Goal: Task Accomplishment & Management: Manage account settings

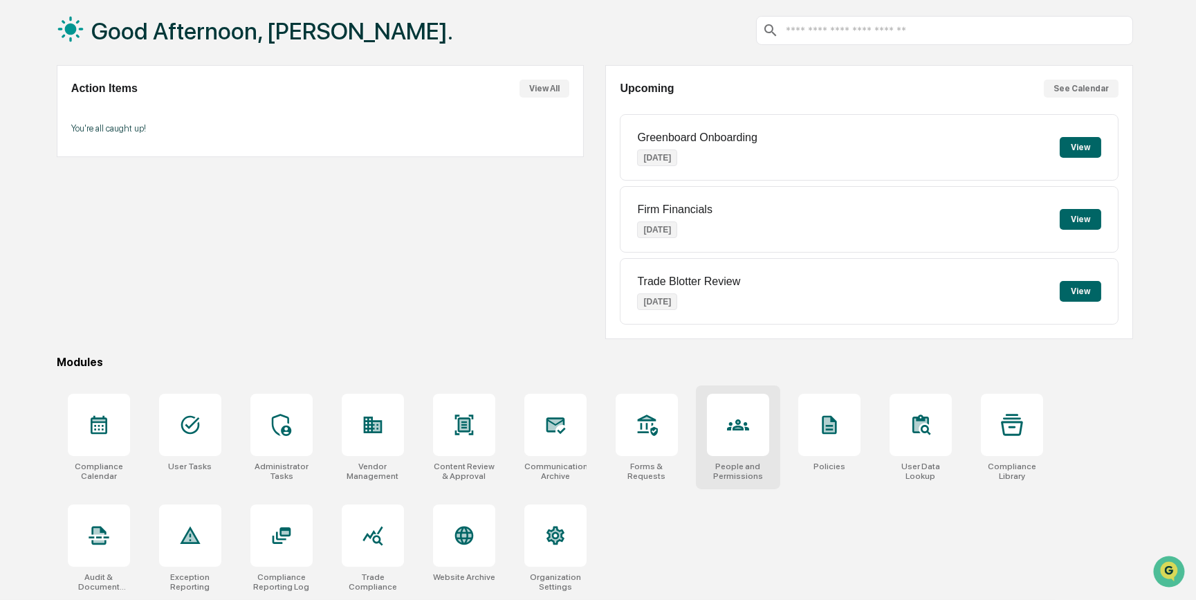
scroll to position [71, 0]
click at [740, 422] on icon at bounding box center [738, 425] width 22 height 22
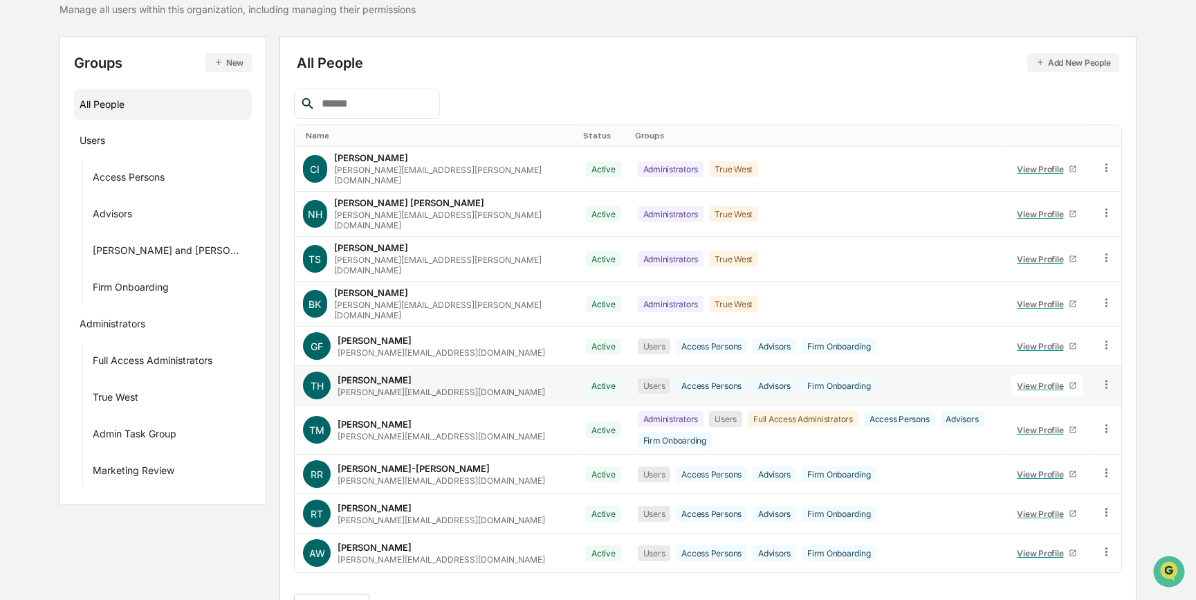
scroll to position [121, 0]
click at [463, 599] on button ">" at bounding box center [468, 606] width 14 height 12
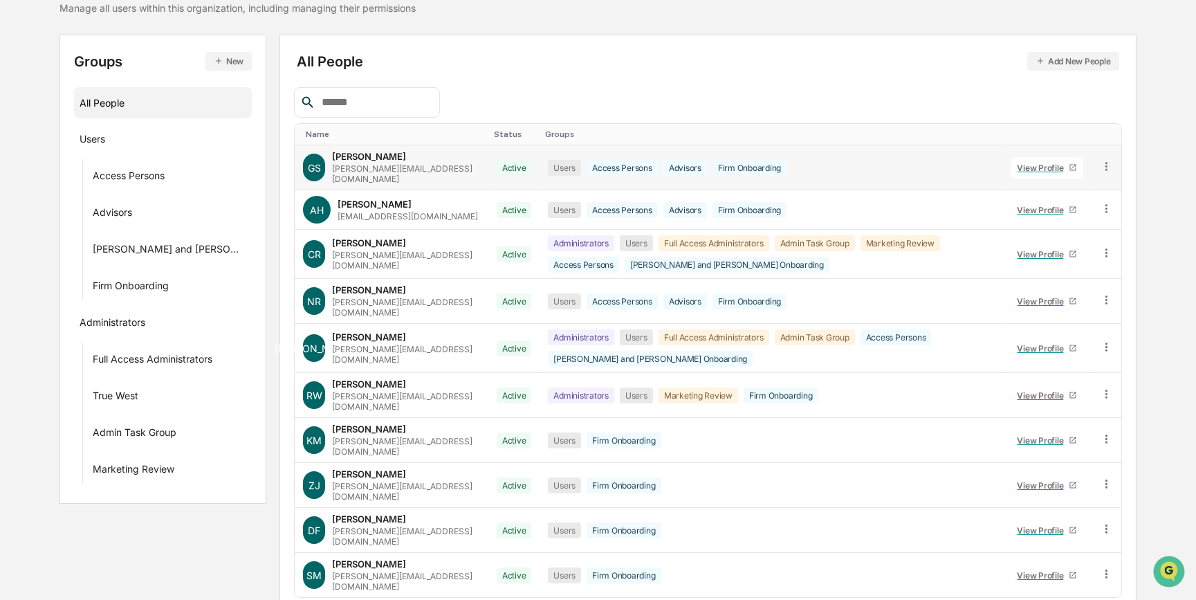
click at [1109, 165] on icon at bounding box center [1106, 166] width 13 height 13
click at [1045, 264] on div "Reset Password" at bounding box center [1043, 272] width 115 height 17
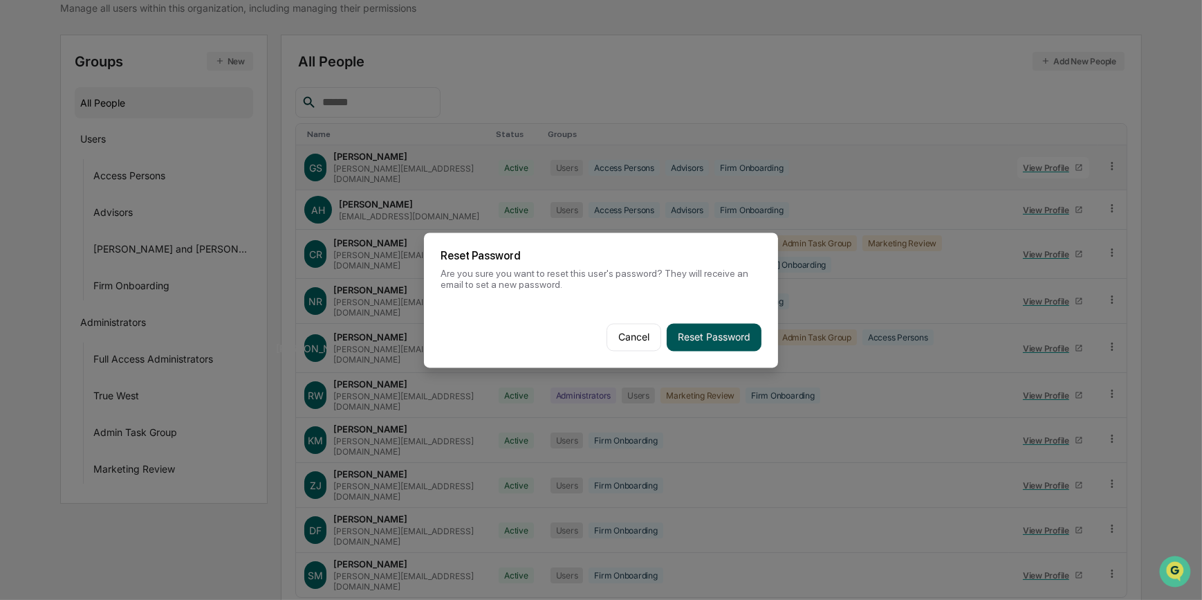
click at [704, 333] on button "Reset Password" at bounding box center [714, 337] width 95 height 28
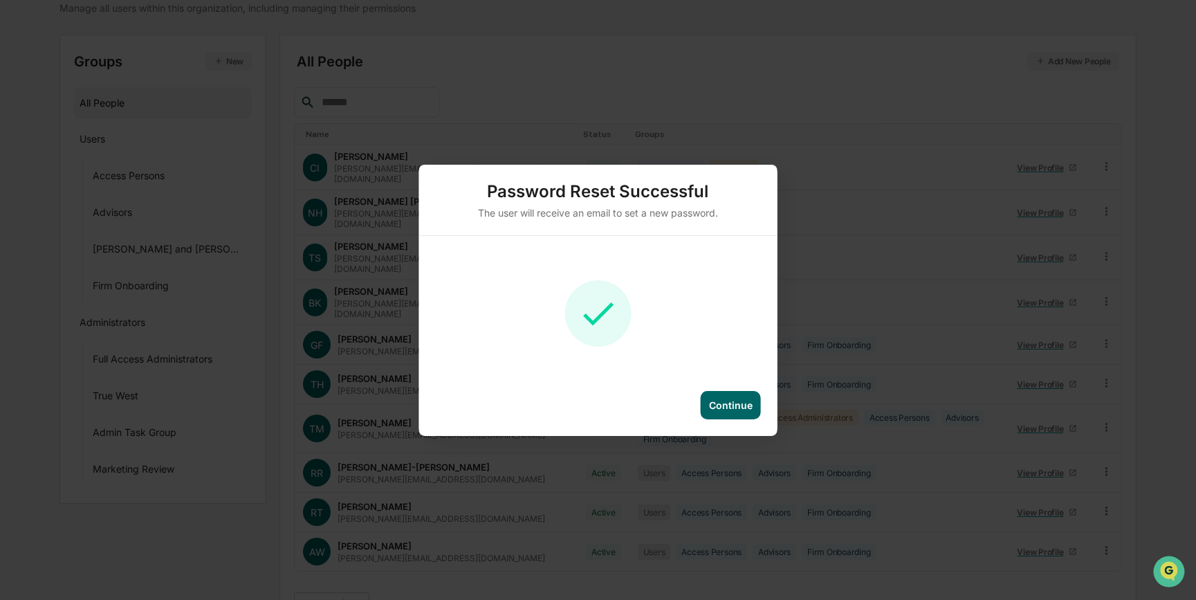
click at [730, 404] on div "Continue" at bounding box center [731, 405] width 44 height 12
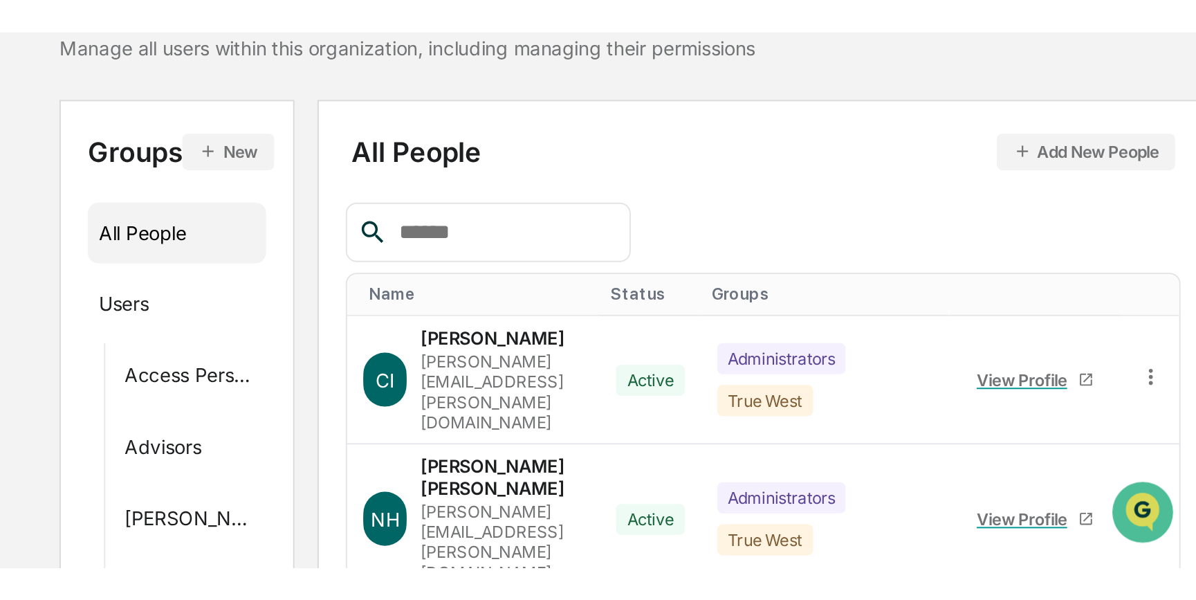
scroll to position [0, 0]
